Goal: Transaction & Acquisition: Purchase product/service

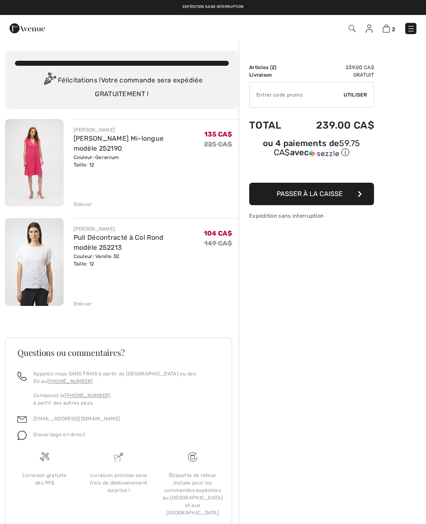
click at [261, 92] on input "TEXT" at bounding box center [297, 94] width 94 height 25
click at [362, 96] on span "Utiliser" at bounding box center [355, 94] width 23 height 7
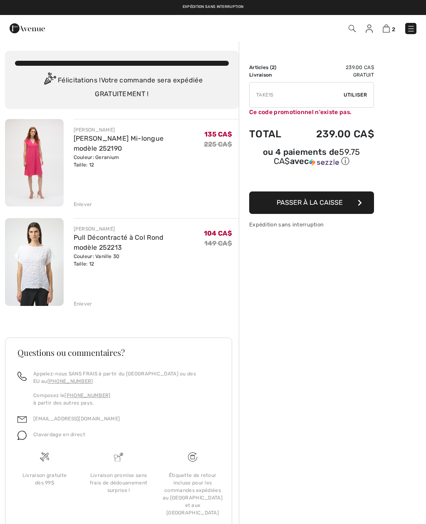
click at [285, 96] on input "TEXT" at bounding box center [297, 94] width 94 height 25
type input "T"
type input "EXTRA15"
click at [360, 95] on span "Utiliser" at bounding box center [355, 94] width 23 height 7
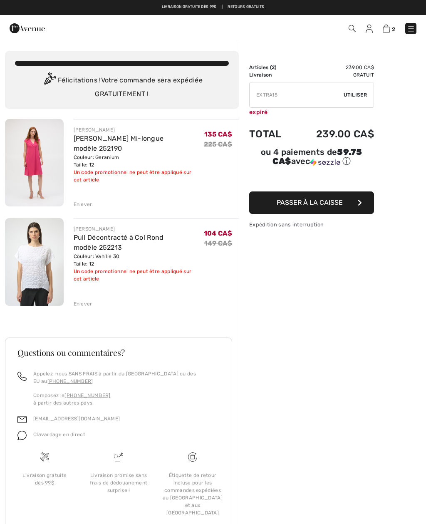
click at [41, 288] on img at bounding box center [34, 261] width 59 height 87
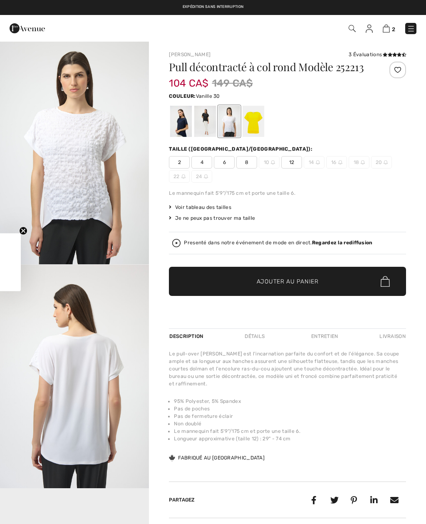
checkbox input "true"
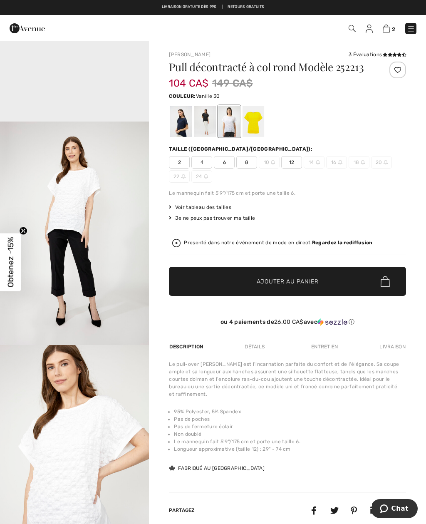
scroll to position [574, 0]
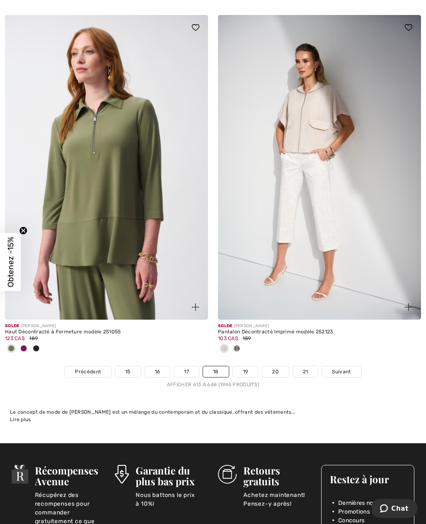
scroll to position [6320, 0]
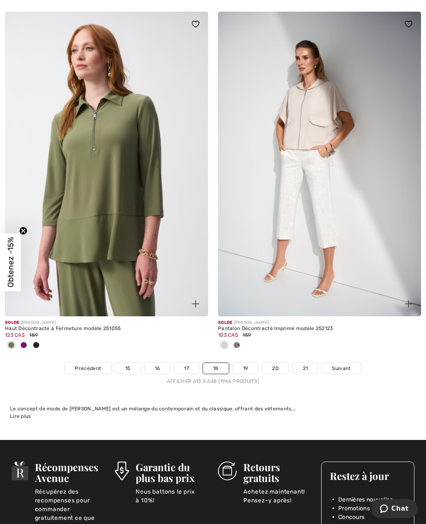
click at [400, 512] on li "Concours" at bounding box center [371, 516] width 67 height 9
click at [251, 363] on link "19" at bounding box center [245, 368] width 25 height 11
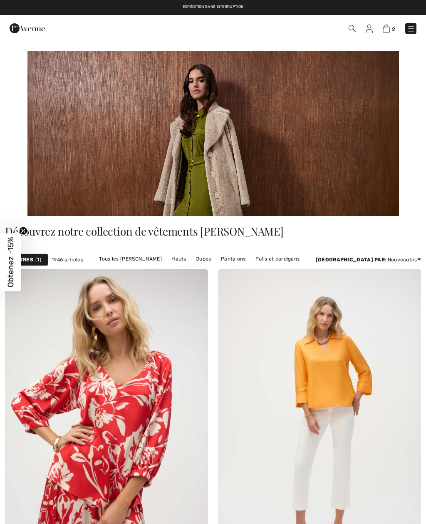
checkbox input "true"
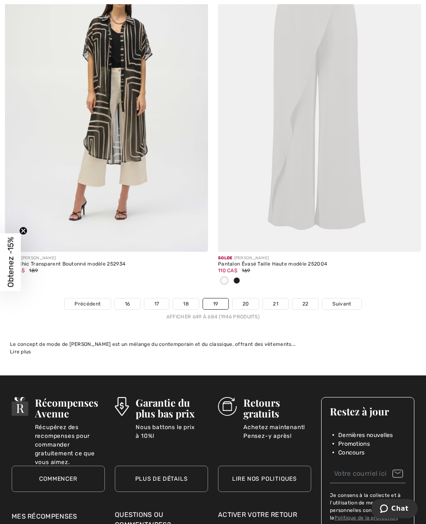
scroll to position [6276, 0]
